Goal: Communication & Community: Ask a question

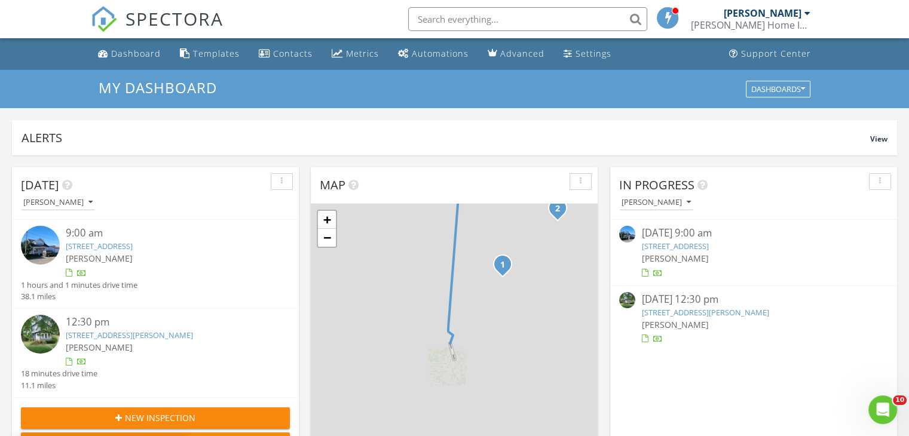
click at [133, 250] on link "106 Newark St, Hebron, OH 43025" at bounding box center [99, 246] width 67 height 11
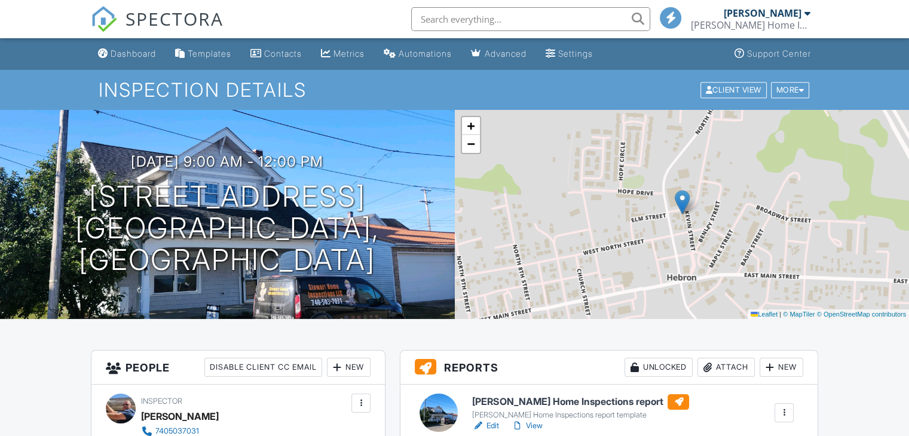
click at [712, 366] on div "Attach" at bounding box center [726, 367] width 57 height 19
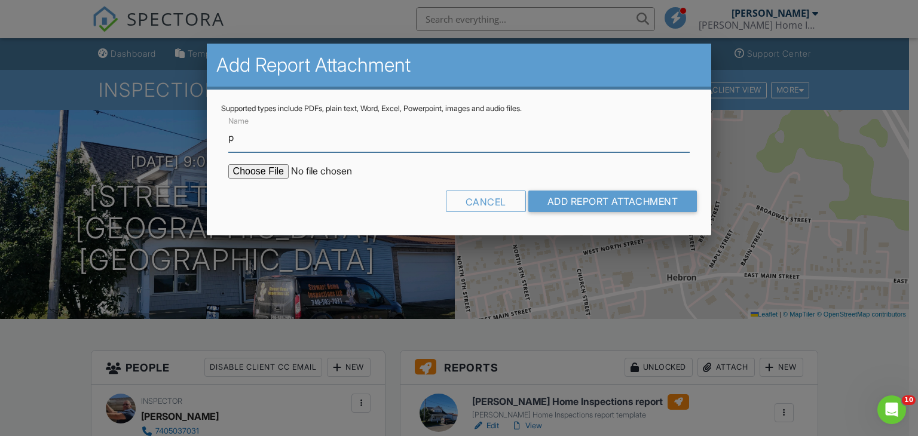
type input "page 1 termite report"
click at [267, 169] on input "file" at bounding box center [329, 171] width 203 height 14
type input "C:\fakepath\106 newark.pdf"
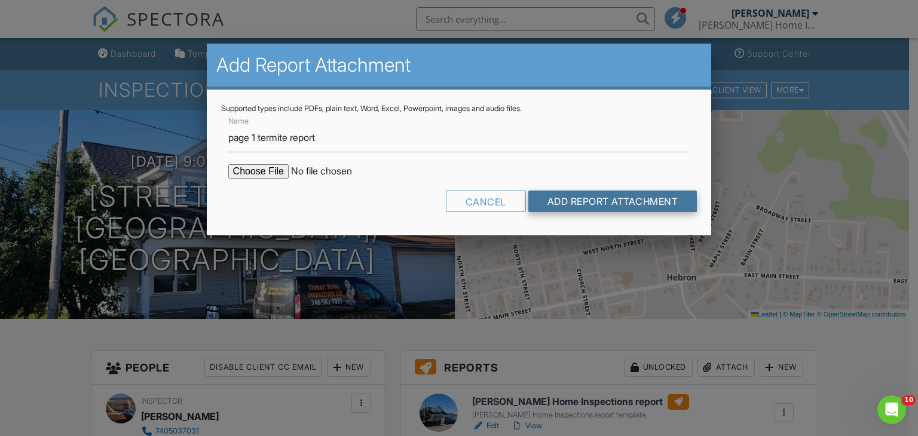
click at [677, 201] on input "Add Report Attachment" at bounding box center [612, 202] width 169 height 22
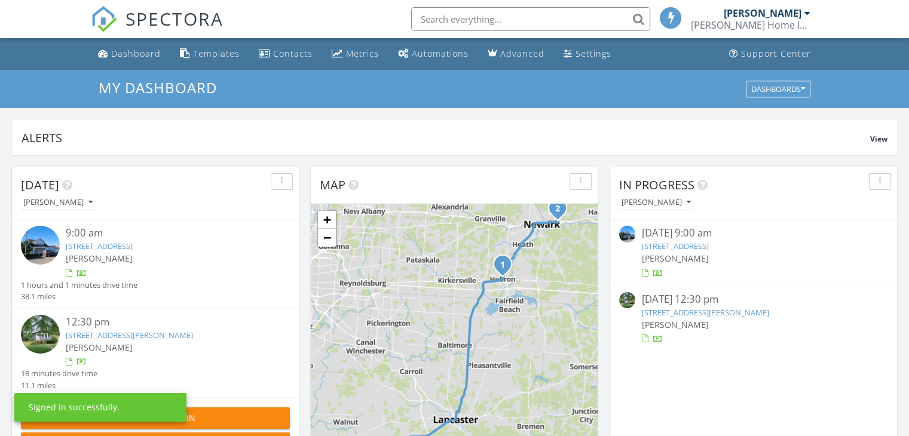
click at [44, 245] on img at bounding box center [40, 245] width 39 height 39
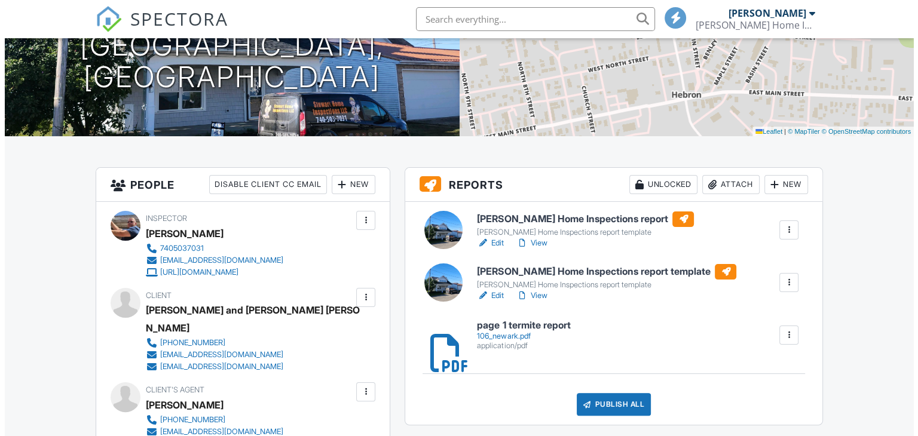
scroll to position [207, 0]
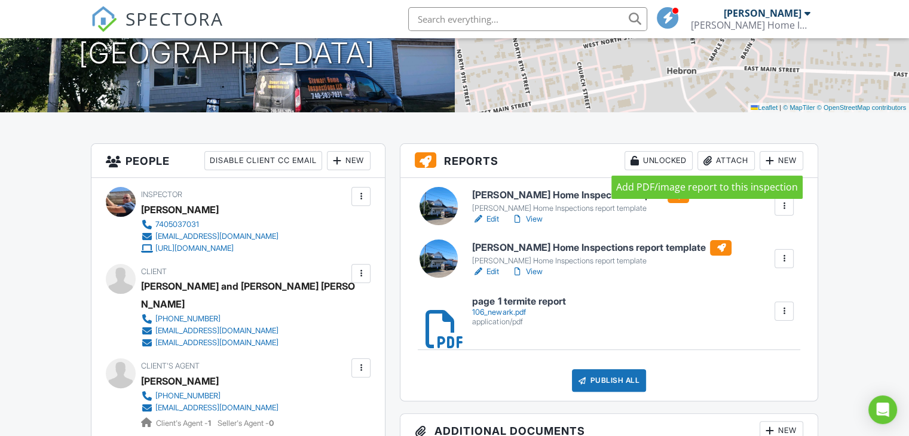
click at [710, 156] on div at bounding box center [708, 161] width 12 height 12
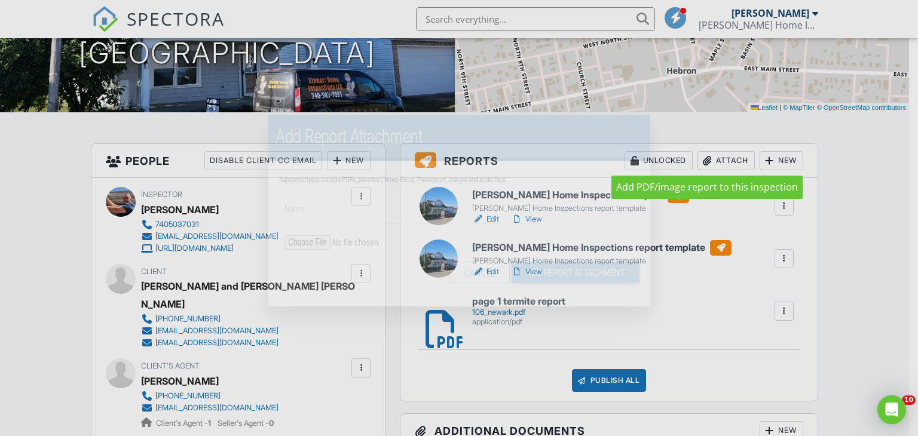
scroll to position [0, 0]
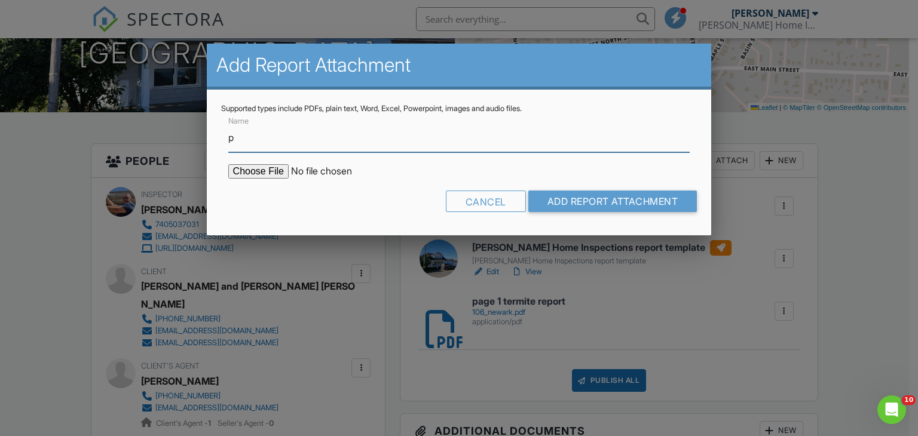
type input "page 2 termite"
click at [261, 175] on input "file" at bounding box center [329, 171] width 203 height 14
type input "C:\fakepath\back of termite form (1).pdf"
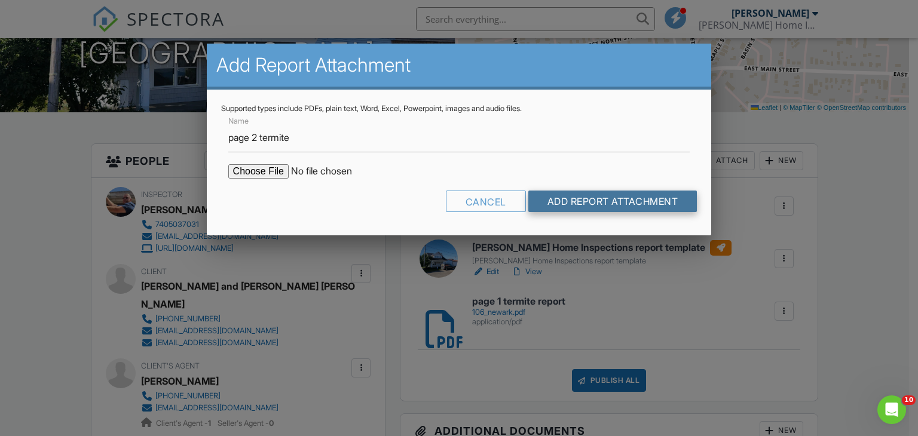
click at [568, 204] on input "Add Report Attachment" at bounding box center [612, 202] width 169 height 22
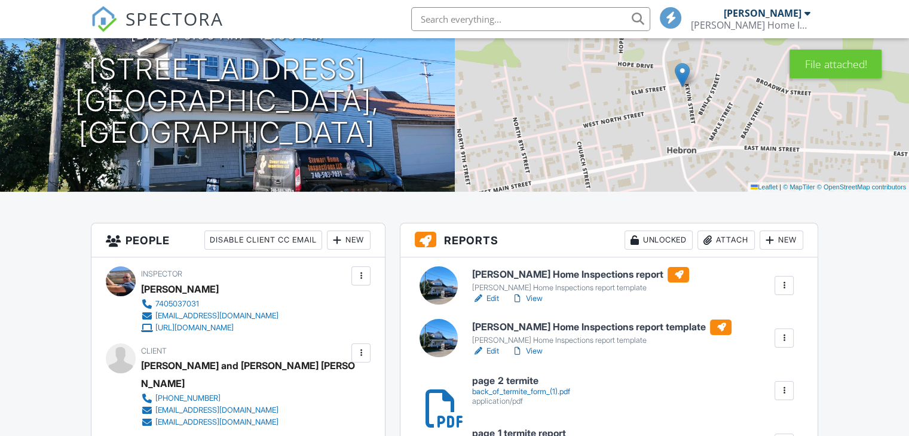
scroll to position [199, 0]
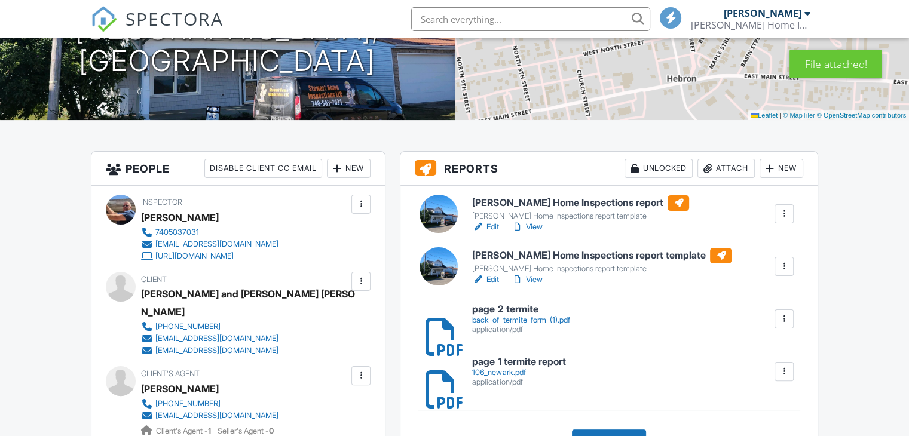
click at [580, 222] on div "Edit View" at bounding box center [580, 227] width 217 height 12
click at [552, 207] on h6 "Stewart Home Inspections report" at bounding box center [580, 203] width 217 height 16
click at [552, 207] on h6 "[PERSON_NAME] Home Inspections report" at bounding box center [580, 203] width 217 height 16
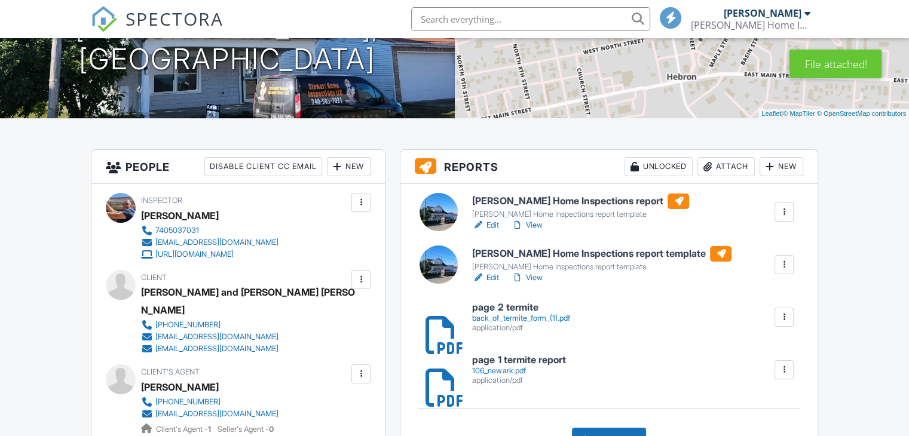
click at [557, 259] on h6 "[PERSON_NAME] Home Inspections report template" at bounding box center [601, 254] width 259 height 16
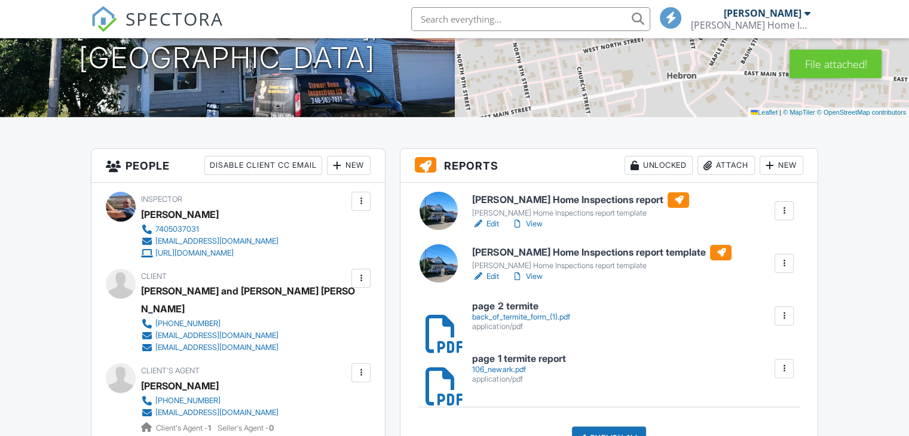
click at [784, 262] on div at bounding box center [784, 264] width 12 height 12
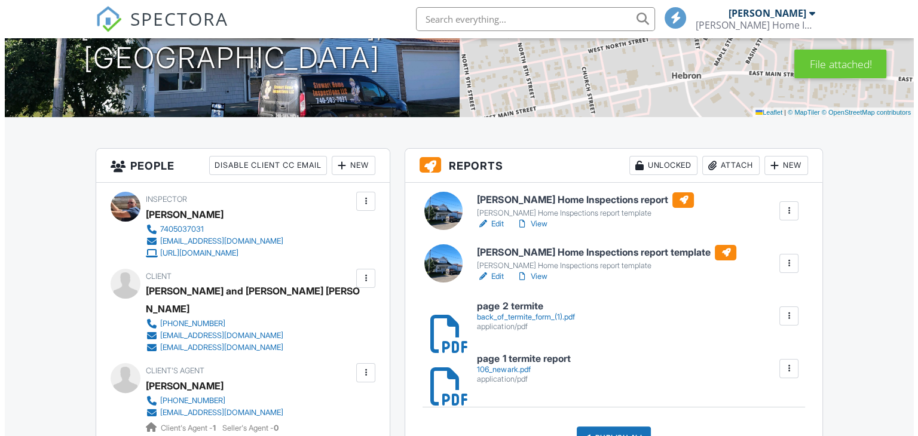
scroll to position [201, 0]
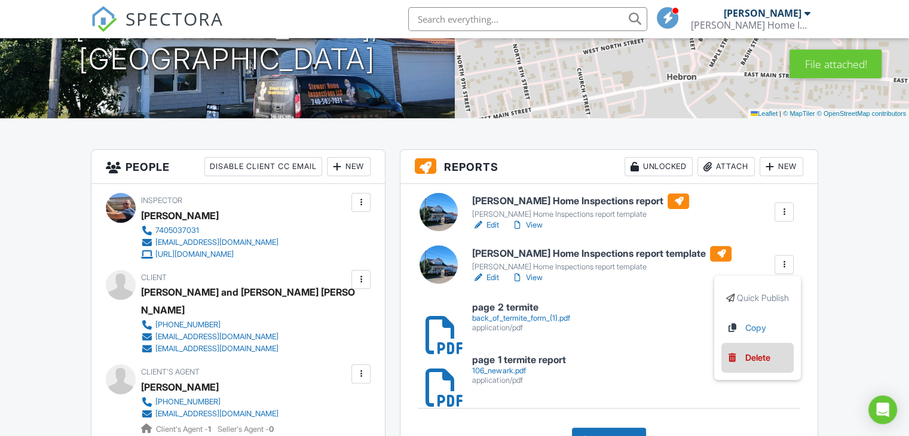
click at [771, 362] on link "Delete" at bounding box center [757, 358] width 63 height 13
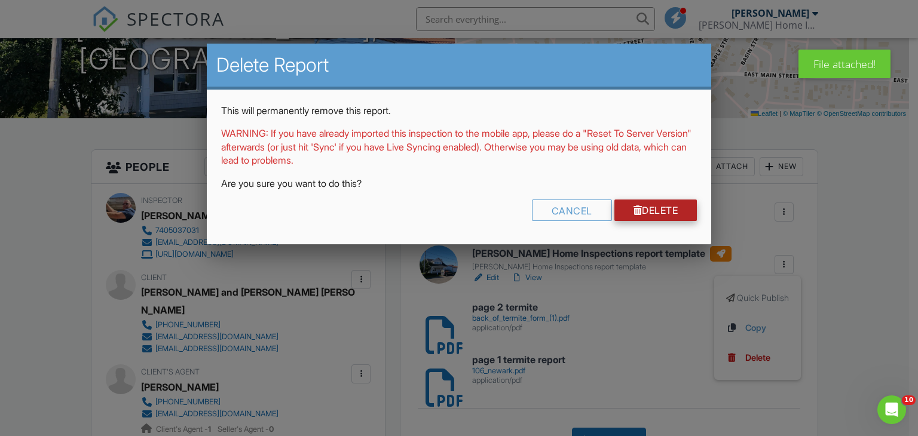
scroll to position [0, 0]
click at [665, 209] on link "Delete" at bounding box center [656, 211] width 83 height 22
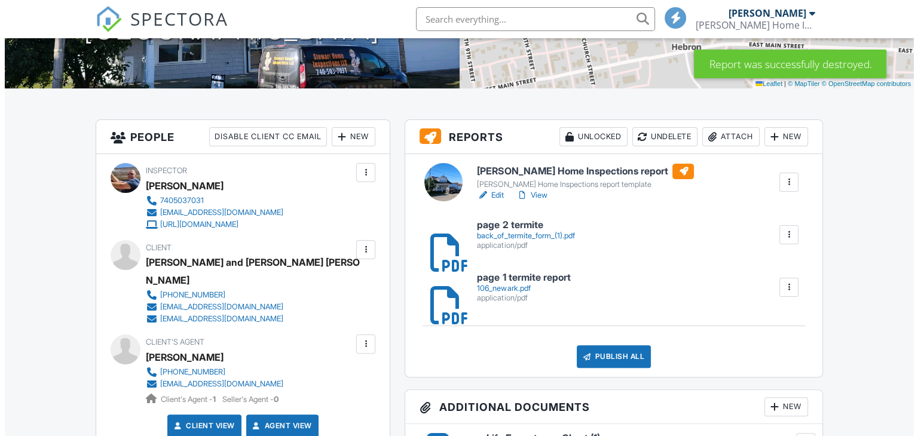
scroll to position [311, 0]
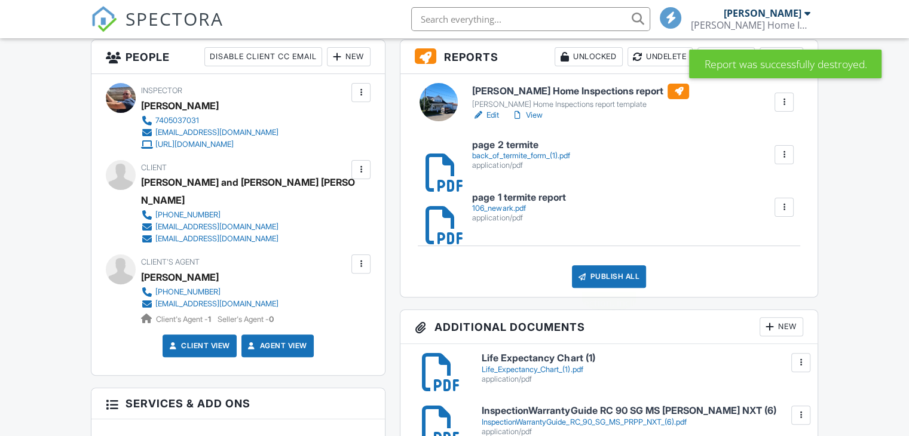
click at [606, 283] on div "Publish All" at bounding box center [609, 276] width 75 height 23
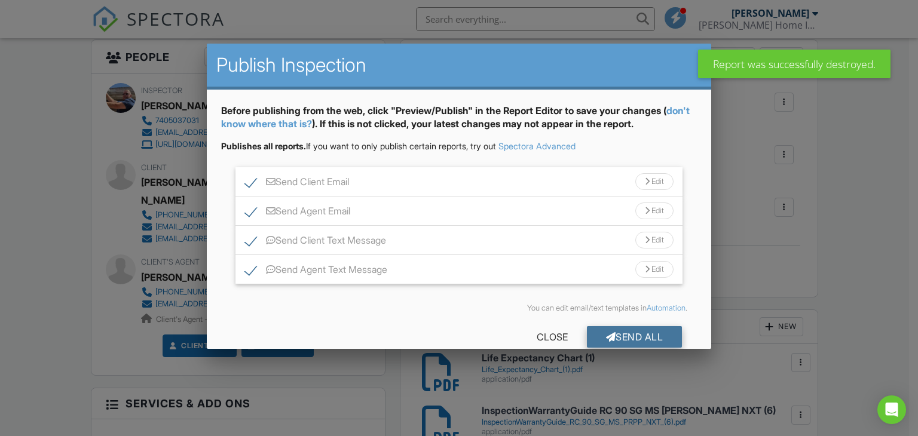
click at [633, 333] on div "Send All" at bounding box center [635, 337] width 96 height 22
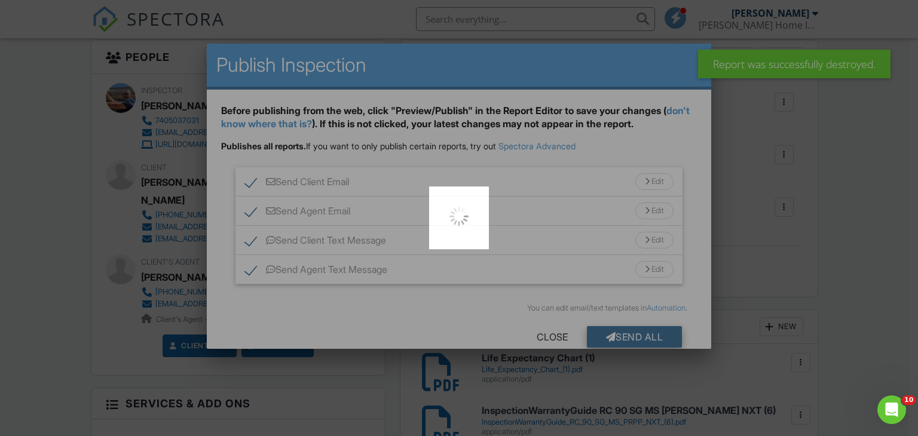
scroll to position [0, 0]
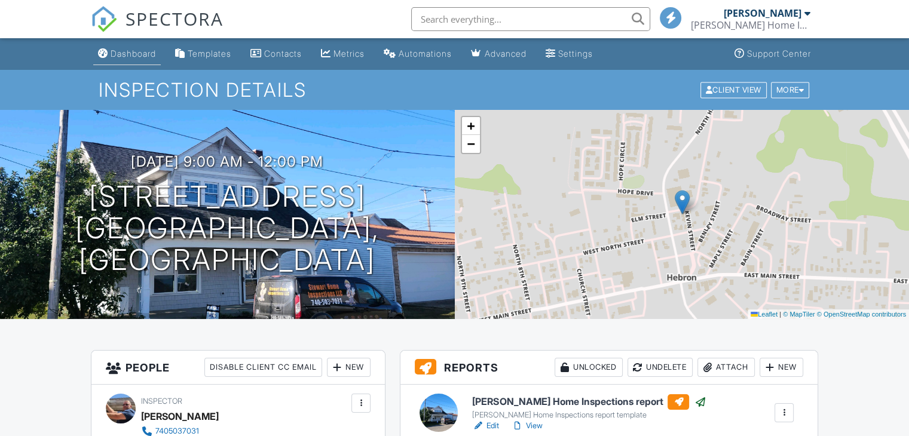
click at [112, 60] on link "Dashboard" at bounding box center [127, 54] width 68 height 22
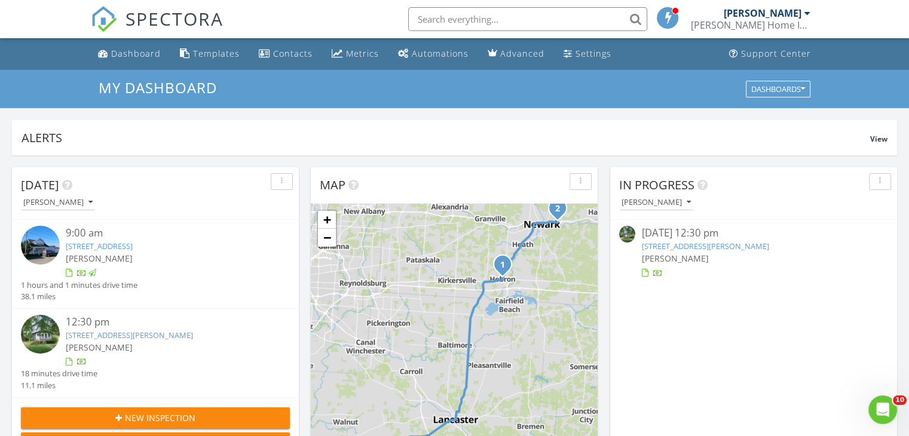
click at [78, 326] on div "12:30 pm" at bounding box center [167, 322] width 202 height 15
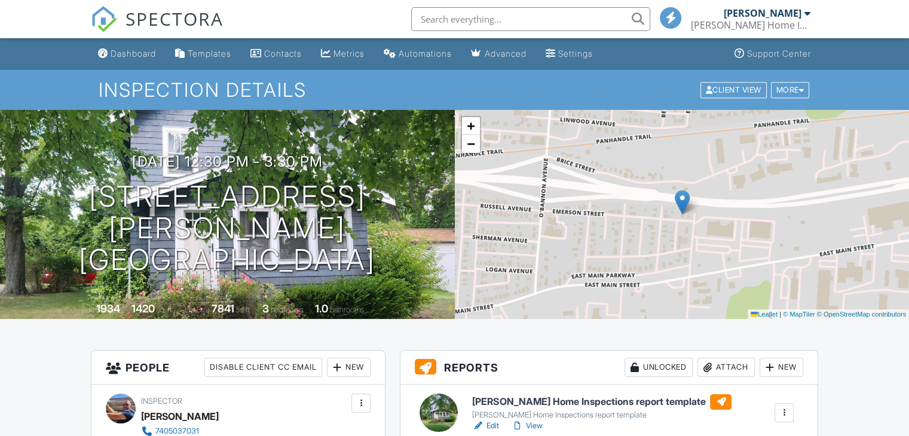
click at [744, 367] on div "Attach" at bounding box center [726, 367] width 57 height 19
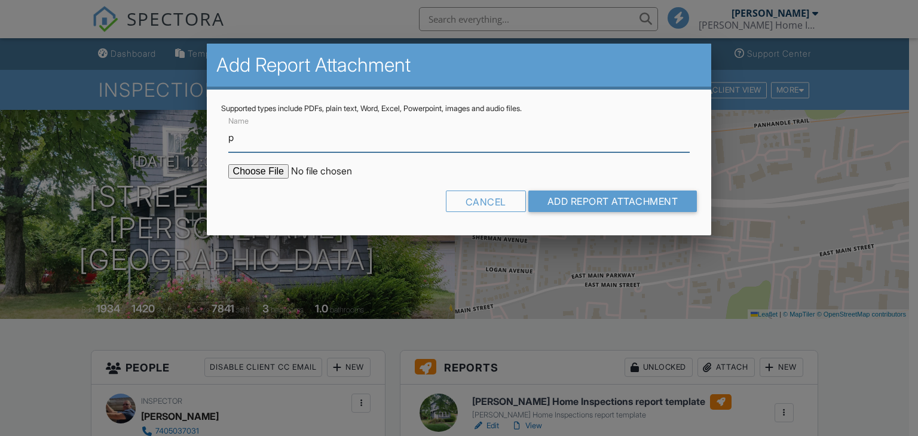
type input "page 1 termite report"
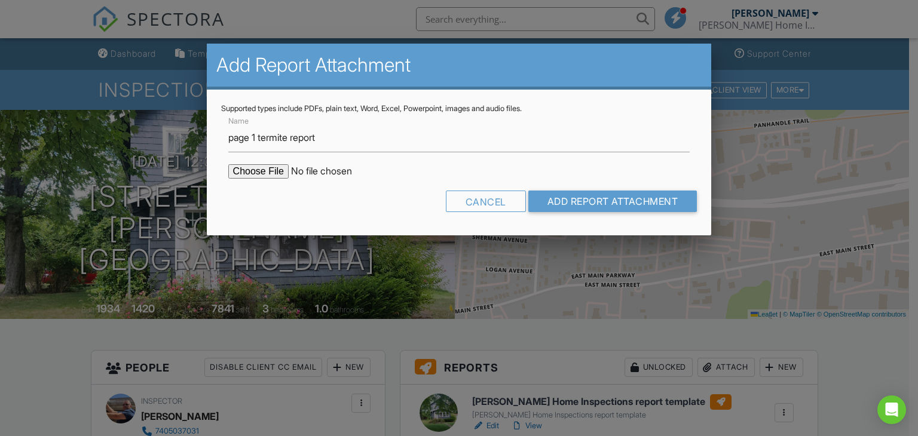
click at [273, 165] on input "file" at bounding box center [329, 171] width 203 height 14
type input "C:\fakepath\952 [PERSON_NAME].pdf"
click at [622, 201] on input "Add Report Attachment" at bounding box center [612, 202] width 169 height 22
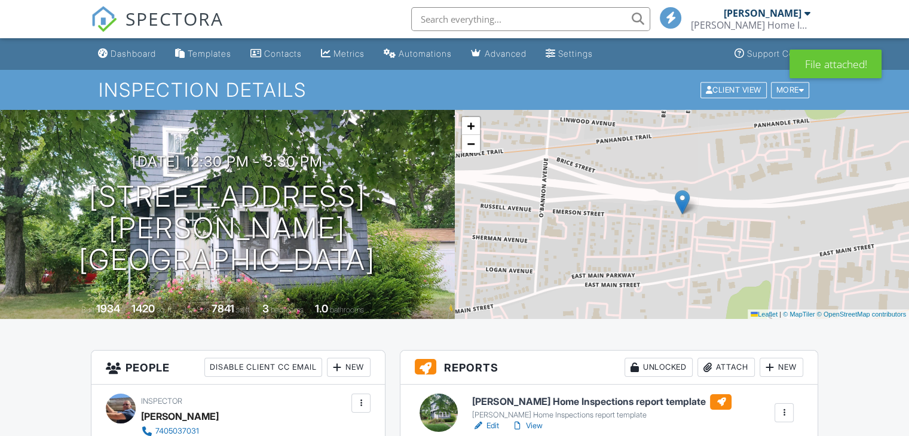
click at [718, 369] on div "Attach" at bounding box center [726, 367] width 57 height 19
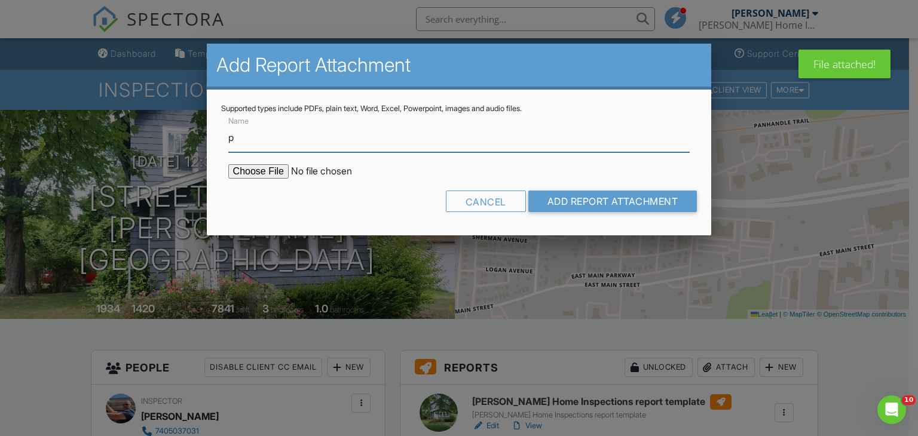
type input "page 2 termite"
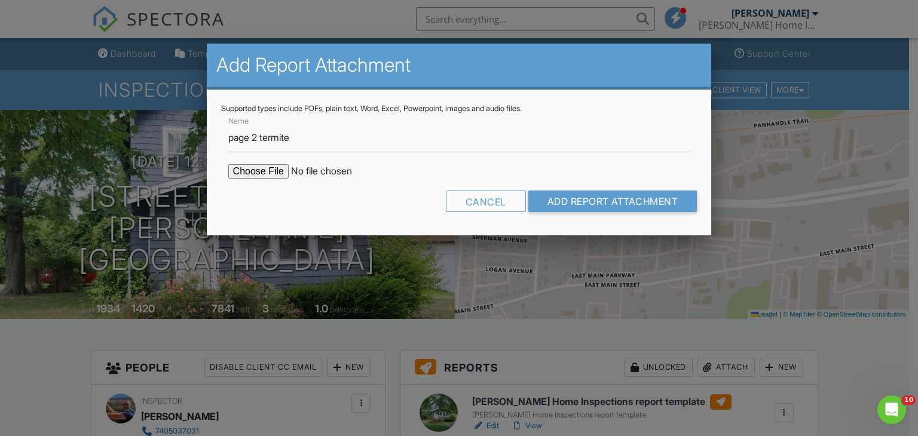
click at [270, 169] on input "file" at bounding box center [329, 171] width 203 height 14
type input "C:\fakepath\back of termite form (1).pdf"
click at [640, 197] on input "Add Report Attachment" at bounding box center [612, 202] width 169 height 22
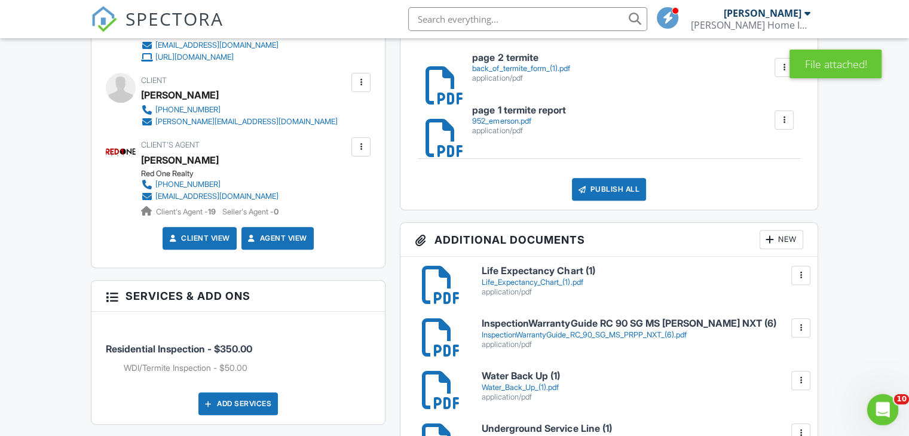
click at [884, 412] on icon "Open Intercom Messenger" at bounding box center [882, 409] width 20 height 20
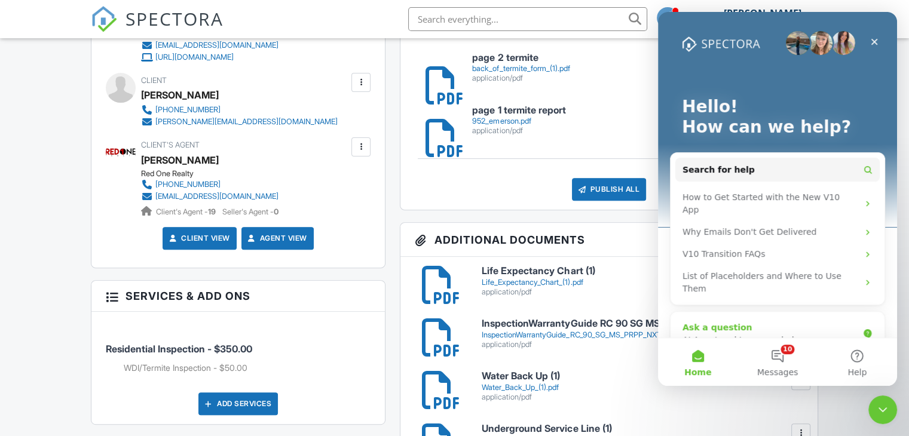
drag, startPoint x: 780, startPoint y: 368, endPoint x: 778, endPoint y: 330, distance: 38.3
click at [780, 368] on span "Messages" at bounding box center [777, 372] width 41 height 8
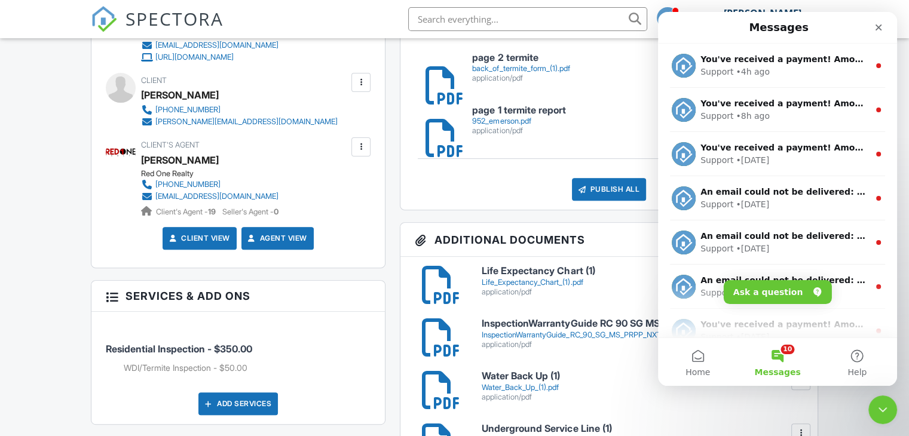
click at [789, 366] on button "10 Messages" at bounding box center [778, 362] width 80 height 48
click at [777, 356] on button "10 Messages" at bounding box center [778, 362] width 80 height 48
click at [774, 298] on button "Ask a question" at bounding box center [778, 292] width 108 height 24
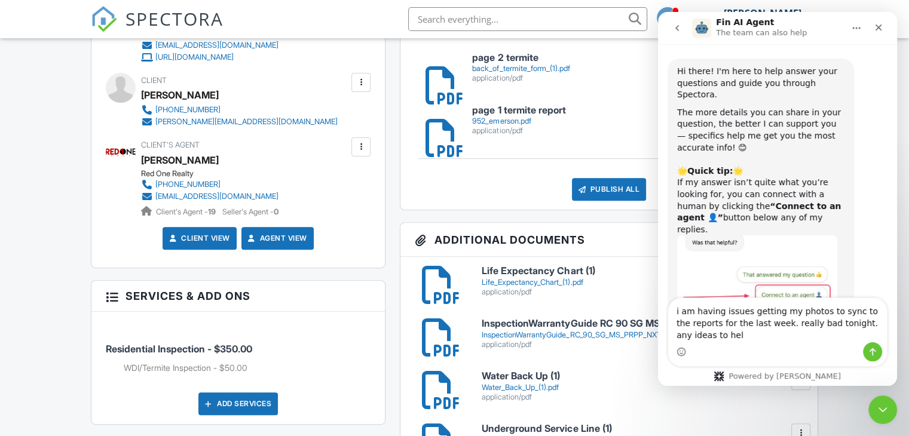
type textarea "i am having issues getting my photos to sync to the reports for the last week. …"
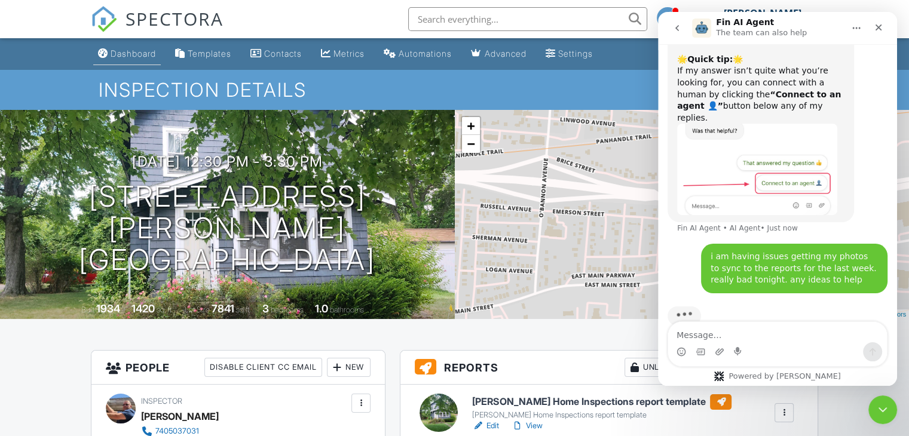
click at [124, 57] on div "Dashboard" at bounding box center [133, 53] width 45 height 10
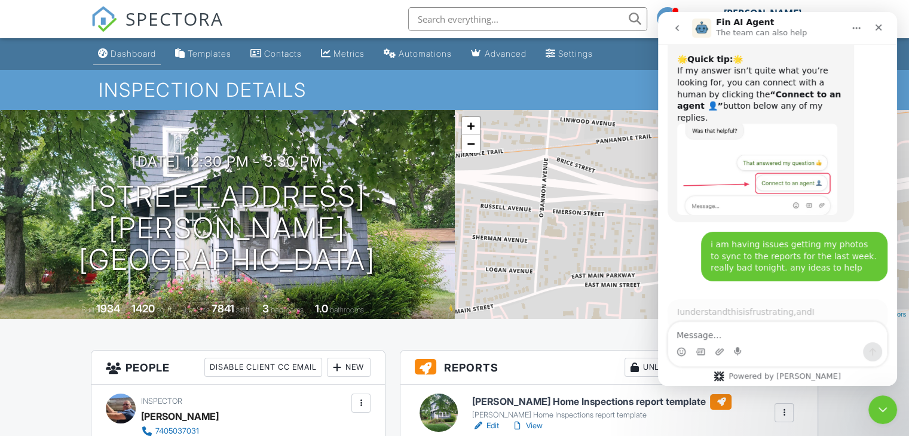
scroll to position [112, 0]
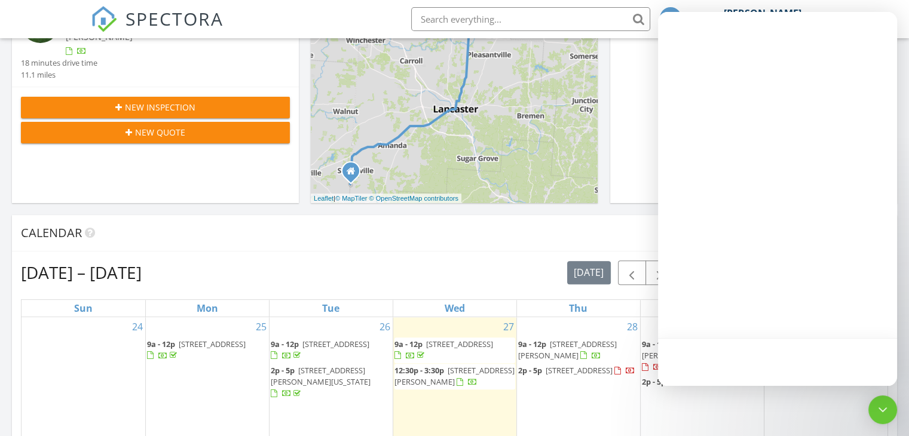
scroll to position [5, 6]
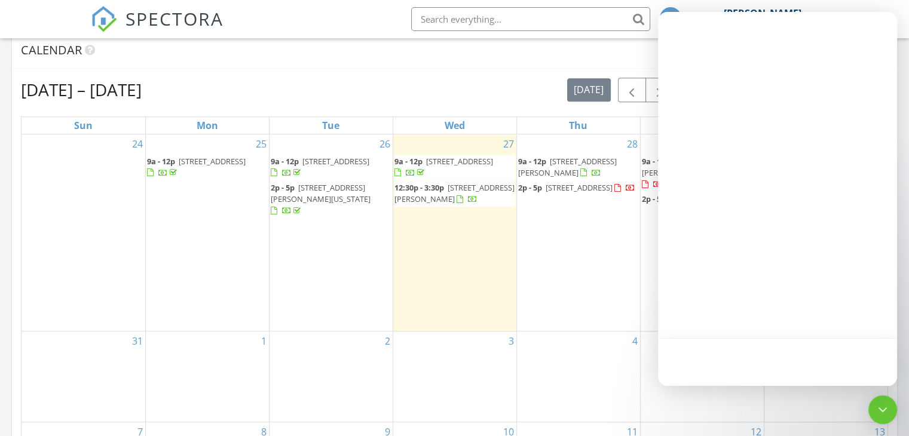
click at [909, 430] on html "SPECTORA Wayne Stewart Stewart Home Inspections LLC Role: Inspector Dashboard N…" at bounding box center [454, 347] width 909 height 1682
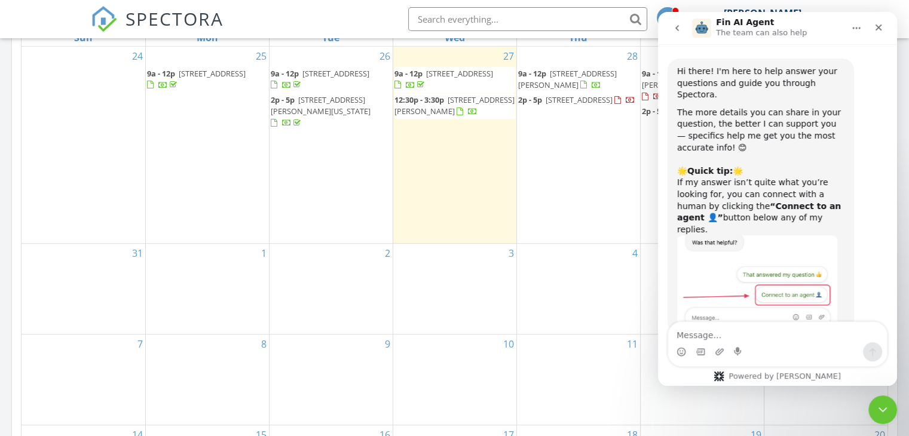
scroll to position [612, 0]
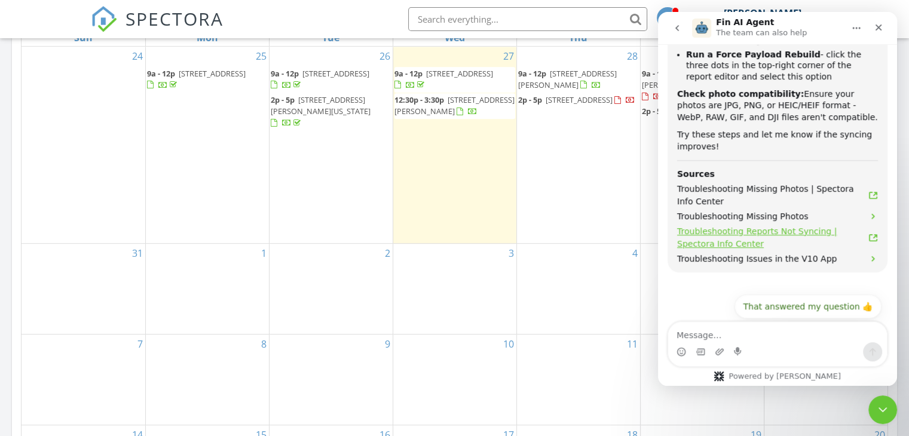
click at [806, 225] on span "Troubleshooting Reports Not Syncing | Spectora Info Center" at bounding box center [772, 237] width 191 height 25
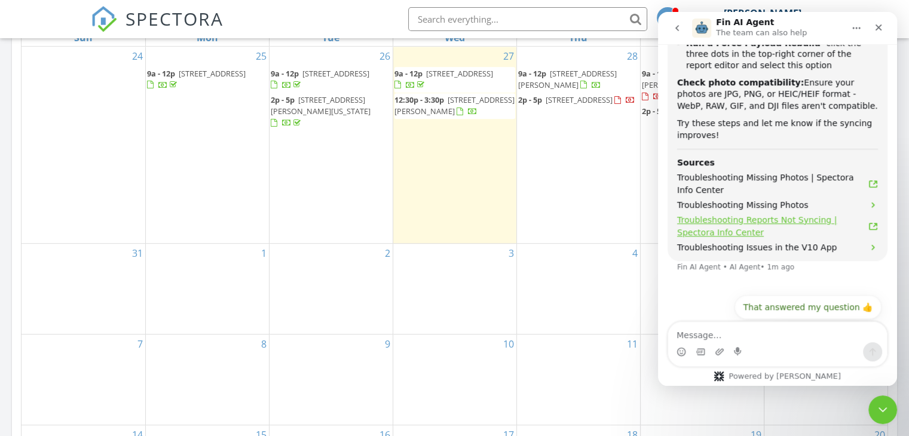
scroll to position [624, 0]
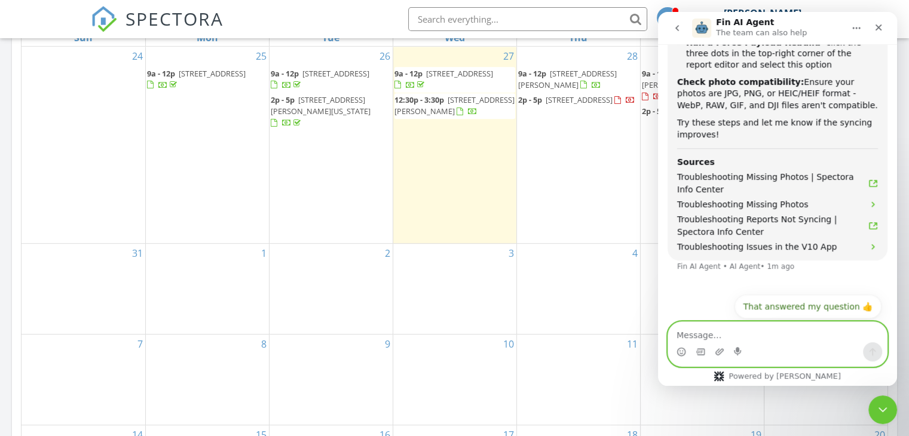
click at [694, 340] on textarea "Message…" at bounding box center [777, 332] width 219 height 20
click at [665, 333] on div "Intercom messenger" at bounding box center [777, 344] width 239 height 45
click at [693, 332] on textarea "Message…" at bounding box center [777, 332] width 219 height 20
type textarea "did not help"
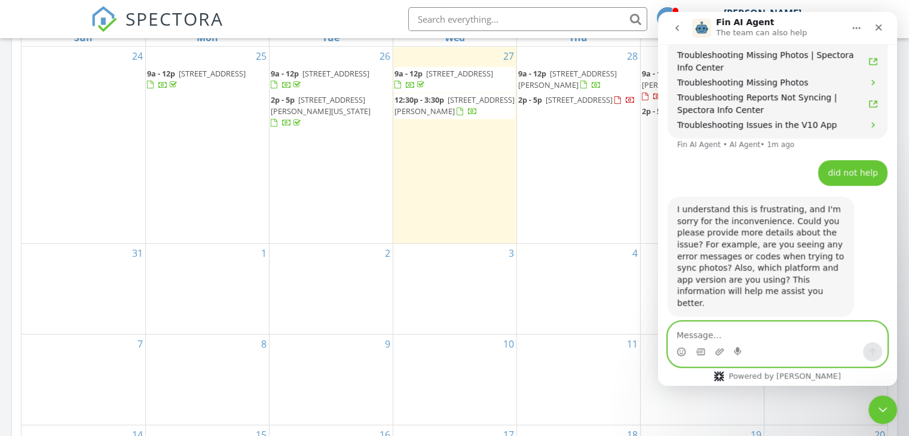
scroll to position [748, 0]
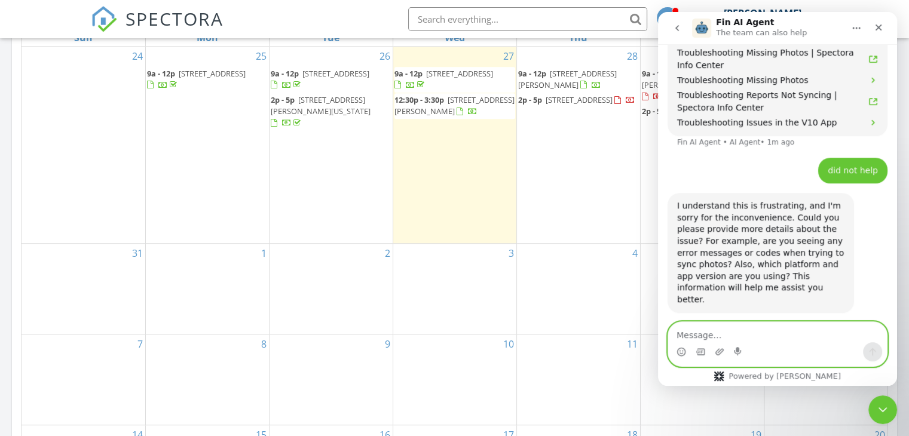
click at [685, 335] on textarea "Message…" at bounding box center [777, 332] width 219 height 20
type textarea "no error codes circle just spins not sync"
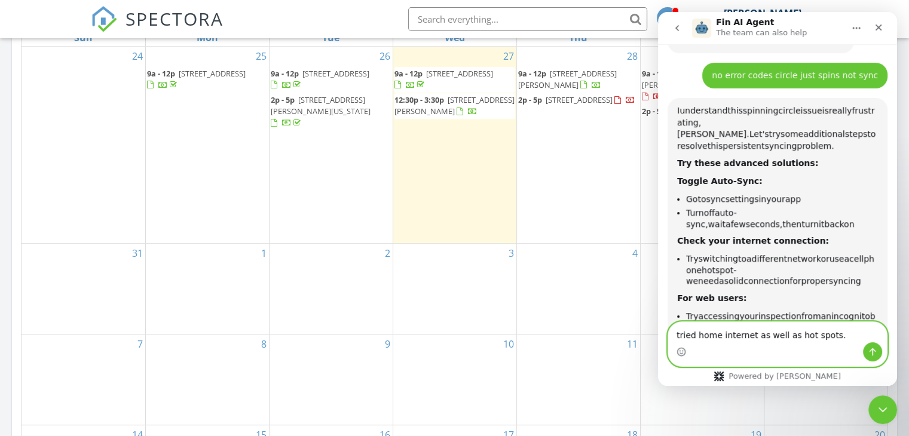
scroll to position [1007, 0]
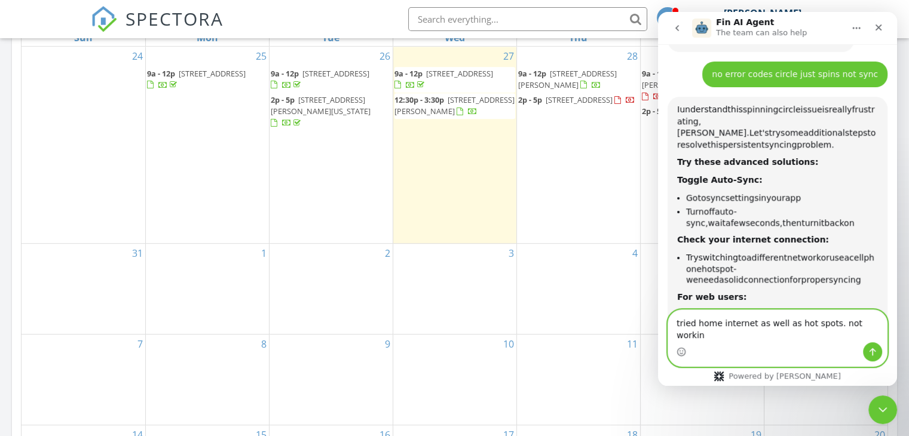
type textarea "tried home internet as well as hot spots. not working"
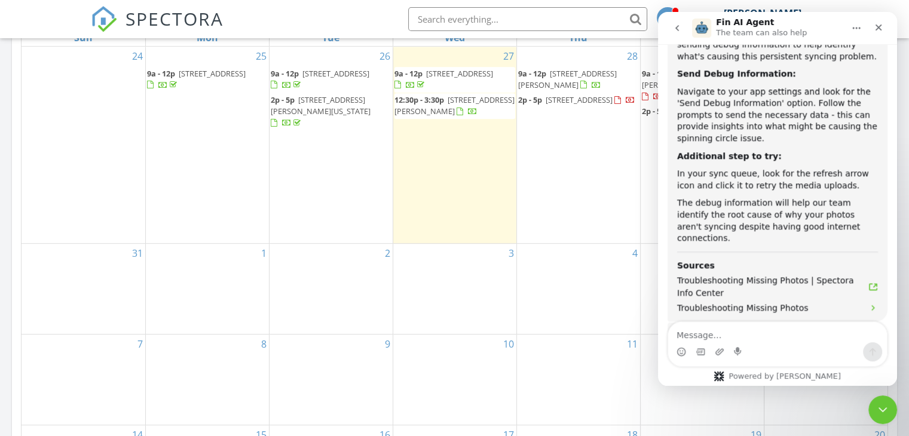
scroll to position [1701, 0]
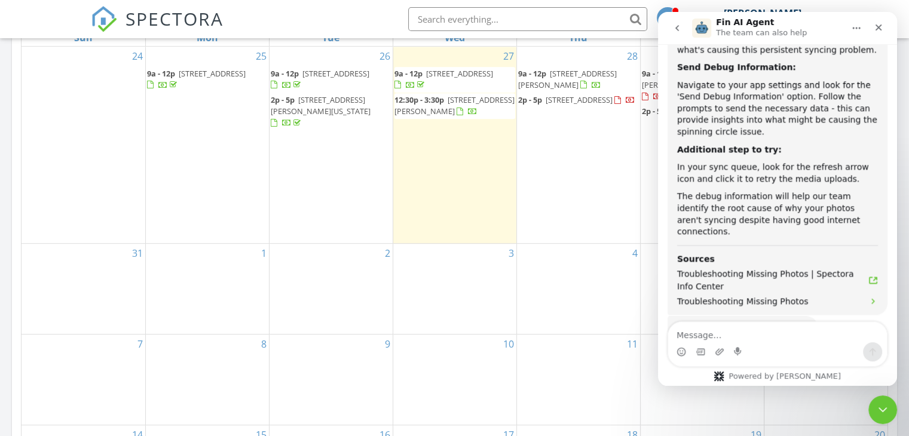
click at [830, 394] on button "Connect to an agent 👤" at bounding box center [823, 406] width 117 height 24
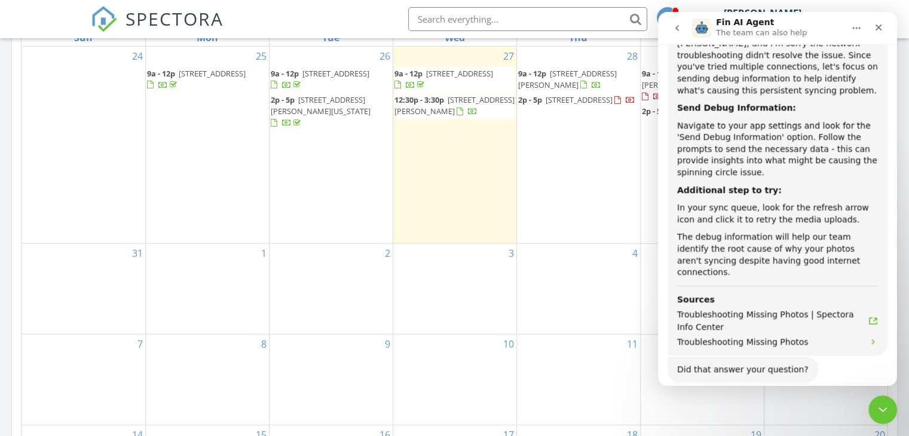
scroll to position [1761, 0]
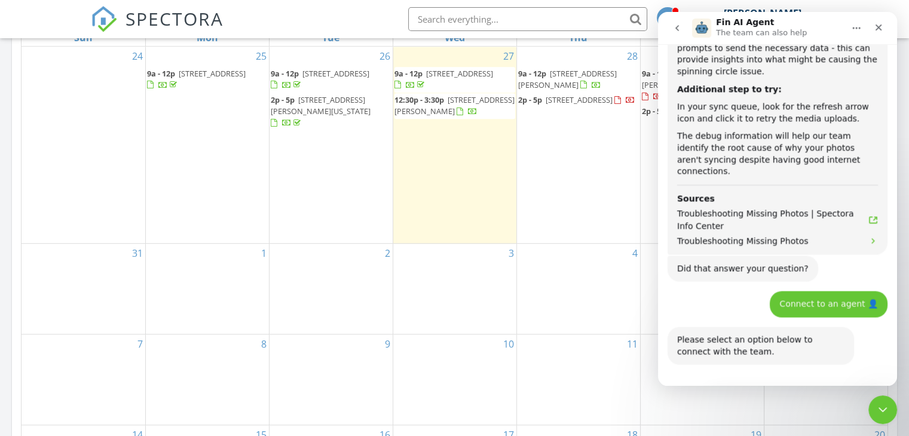
click at [820, 417] on button "I'm having issues with the web" at bounding box center [808, 429] width 147 height 24
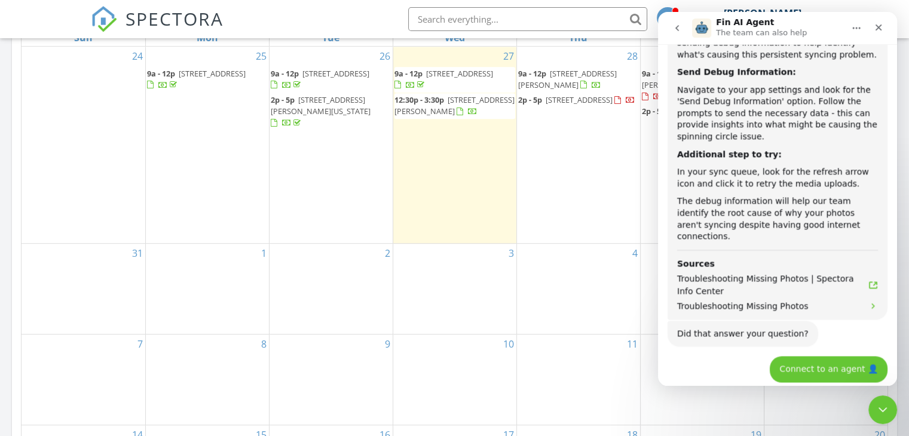
scroll to position [1695, 0]
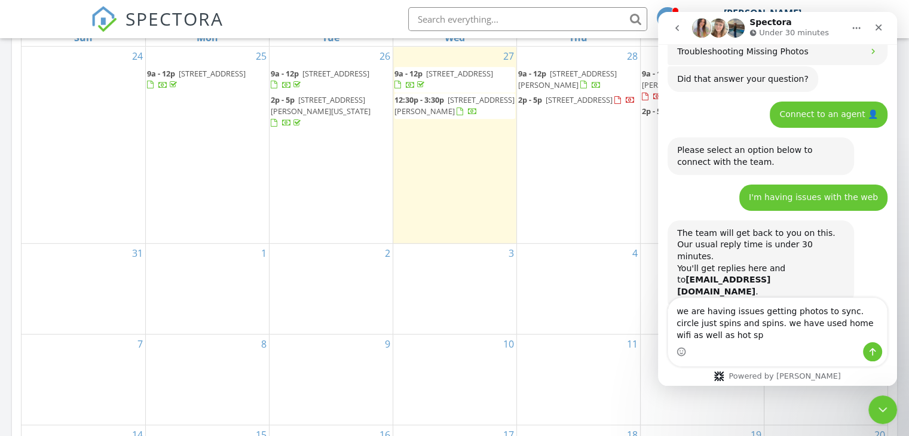
scroll to position [1963, 0]
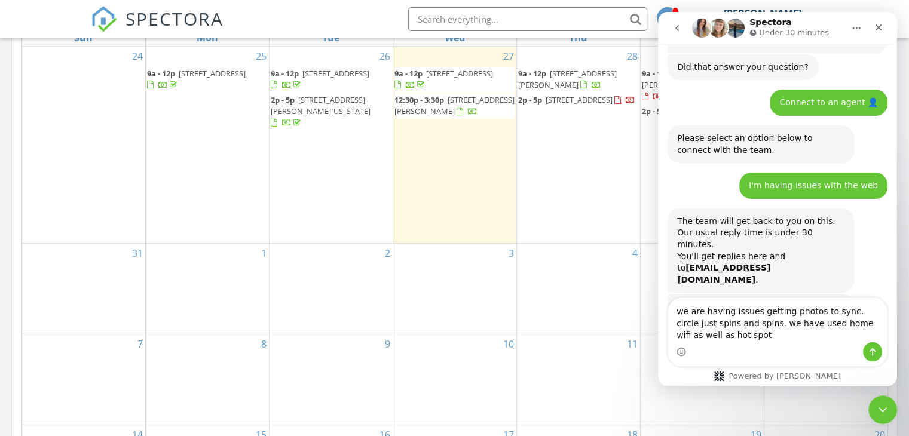
type textarea "we are having issues getting photos to sync. circle just spins and spins. we ha…"
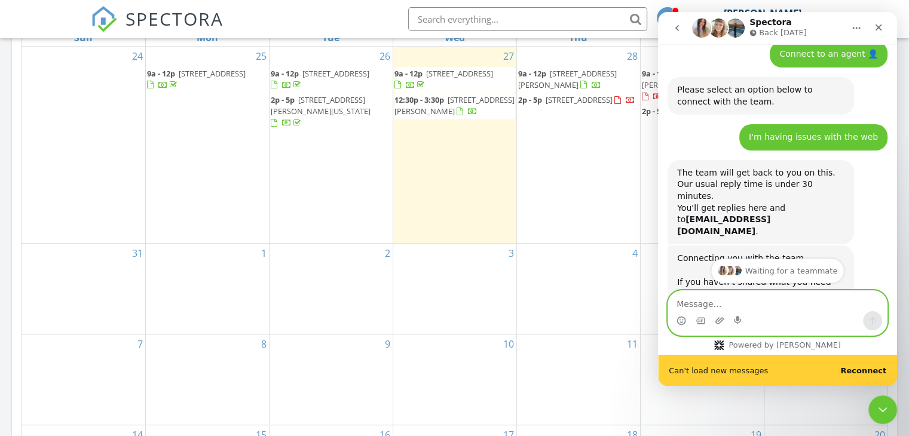
scroll to position [2028, 0]
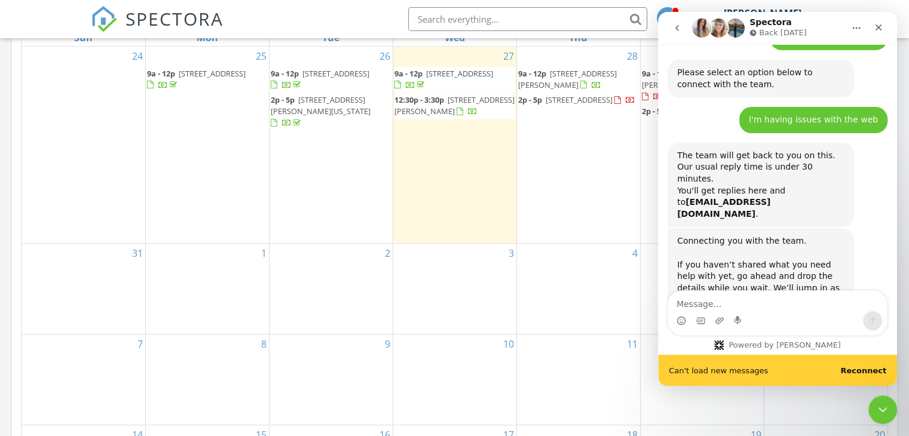
click at [872, 371] on b "Reconnect" at bounding box center [864, 370] width 46 height 9
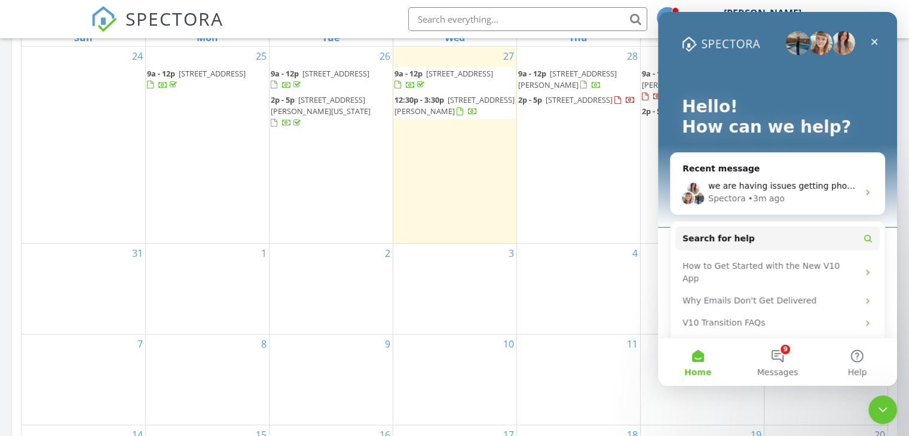
scroll to position [0, 0]
click at [783, 345] on button "9 Messages" at bounding box center [778, 362] width 80 height 48
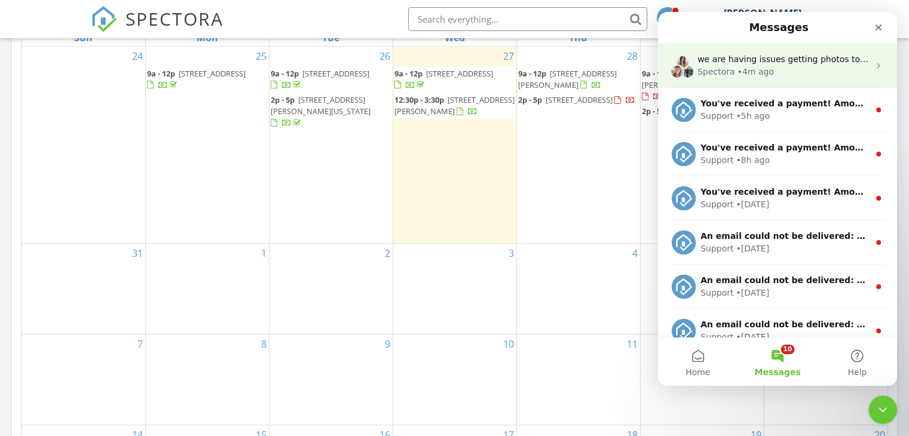
click at [780, 65] on div "we are having issues getting photos to sync. circle just spins and spins. we ha…" at bounding box center [784, 59] width 172 height 13
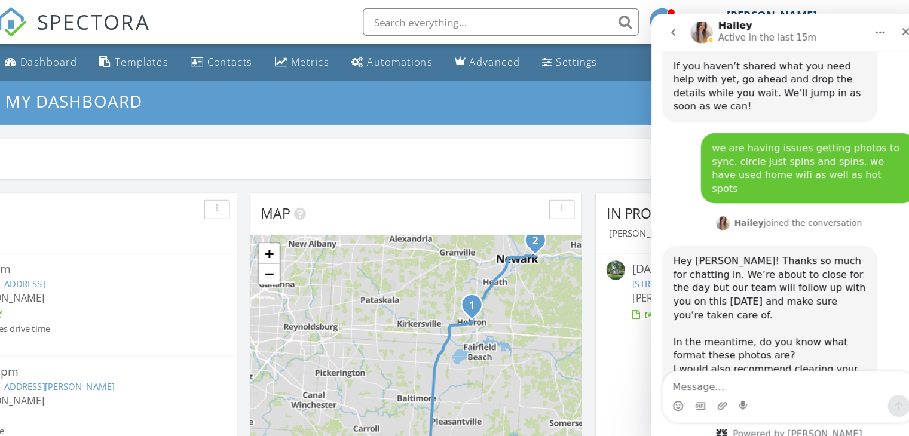
click at [133, 247] on link "[STREET_ADDRESS]" at bounding box center [99, 246] width 67 height 11
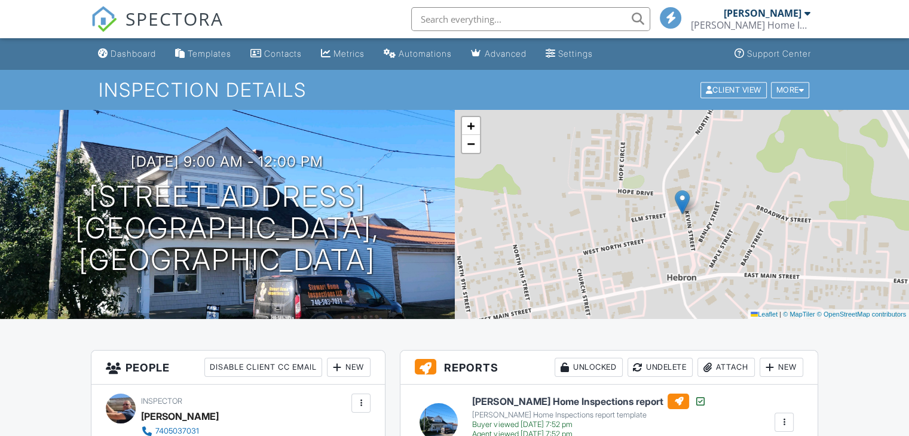
click at [694, 403] on div at bounding box center [700, 402] width 12 height 12
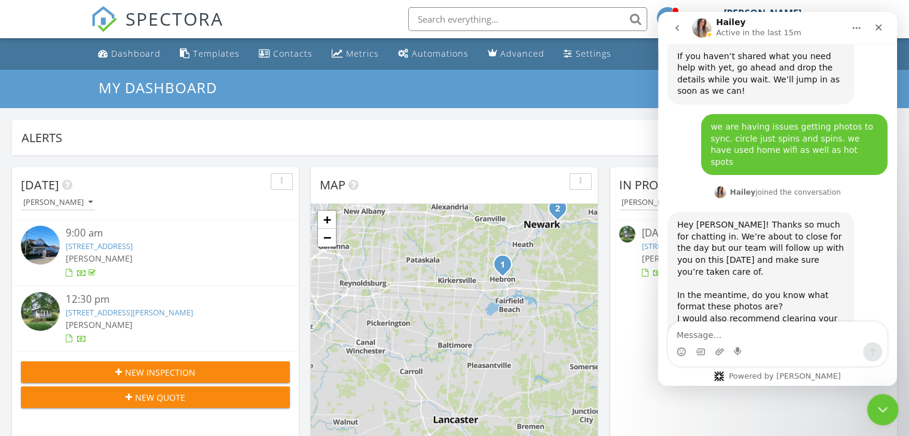
scroll to position [2226, 0]
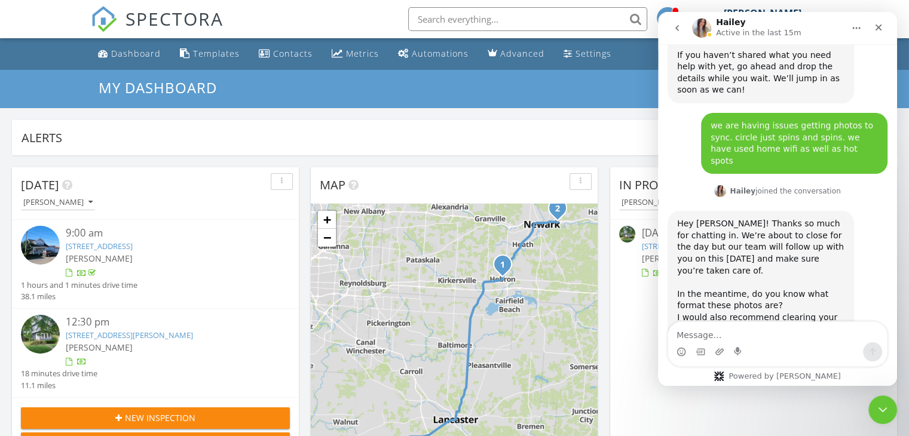
click at [108, 323] on div "12:30 pm" at bounding box center [167, 322] width 202 height 15
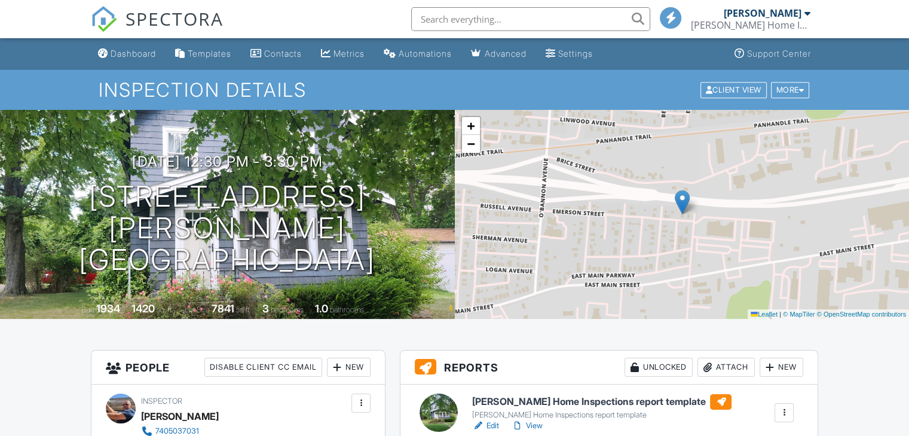
click at [590, 417] on div "[PERSON_NAME] Home Inspections report template" at bounding box center [601, 416] width 259 height 10
